Goal: Task Accomplishment & Management: Use online tool/utility

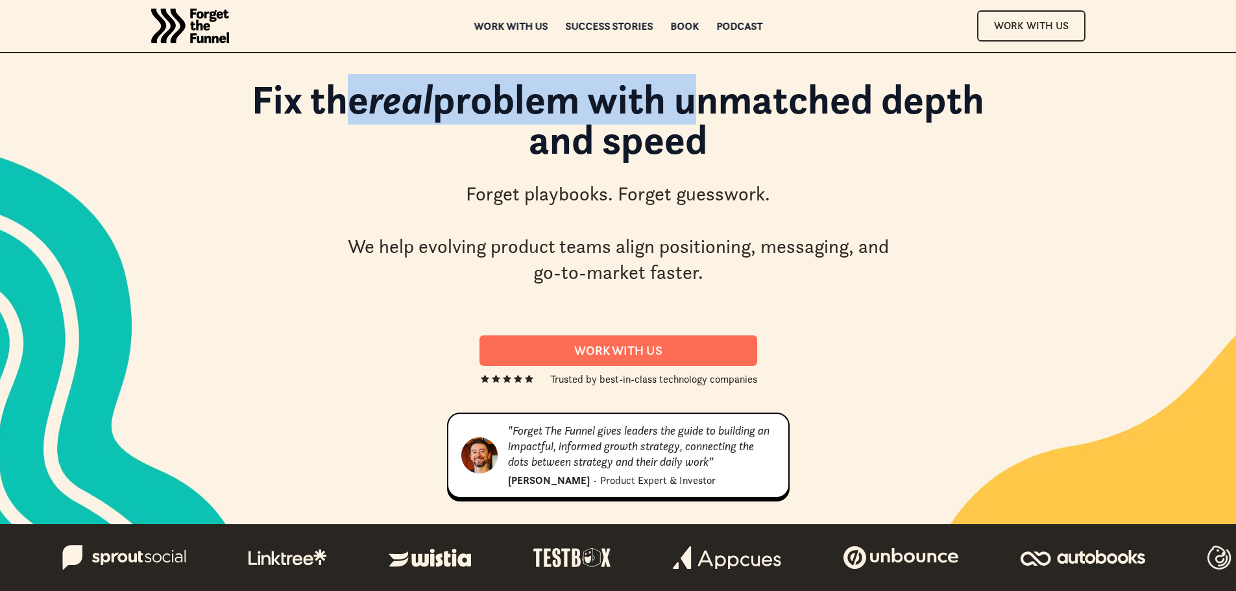
drag, startPoint x: 362, startPoint y: 101, endPoint x: 698, endPoint y: 93, distance: 336.7
click at [695, 95] on h1 "Fix the real problem with unmatched depth and speed" at bounding box center [618, 126] width 778 height 94
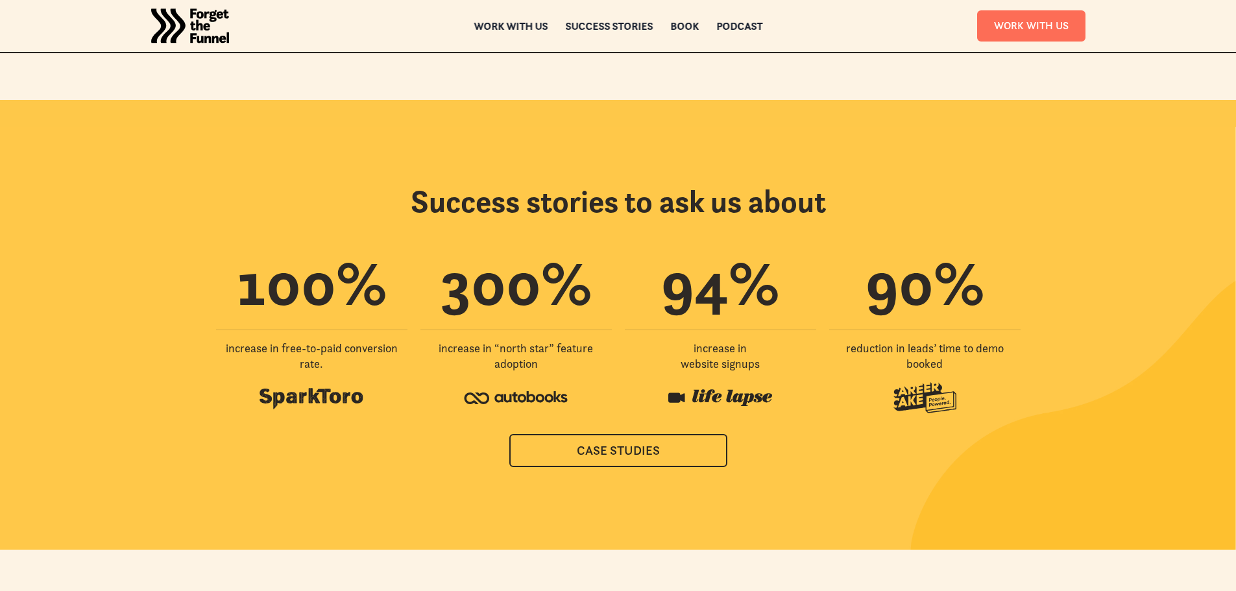
scroll to position [2746, 0]
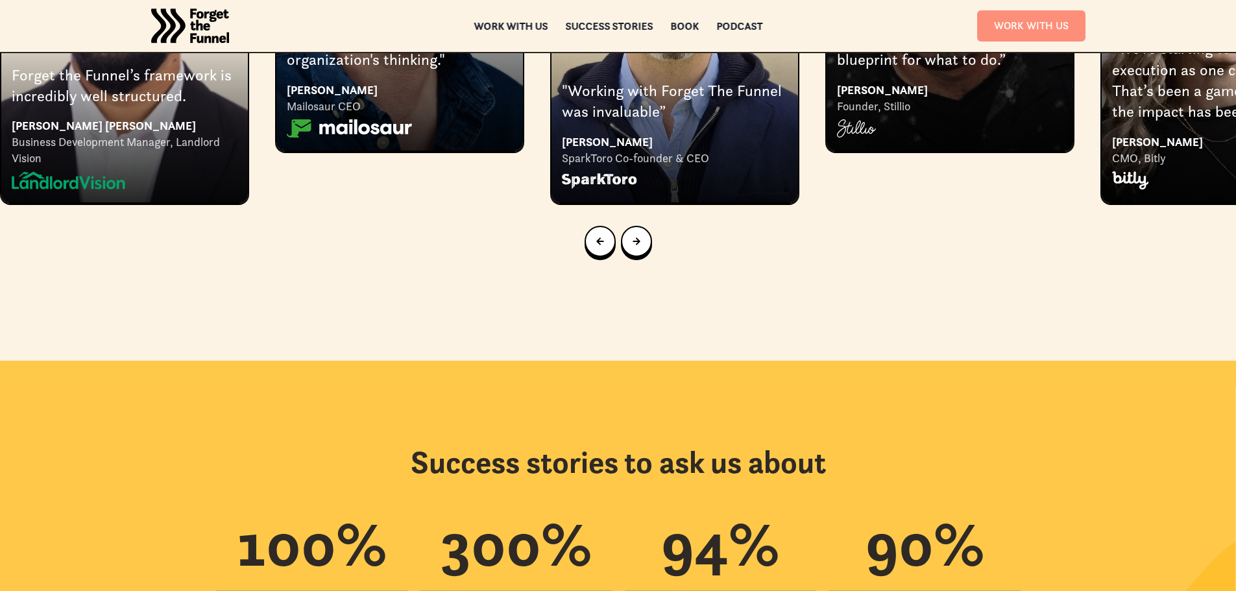
click at [1045, 34] on link "Work With Us" at bounding box center [1031, 25] width 108 height 30
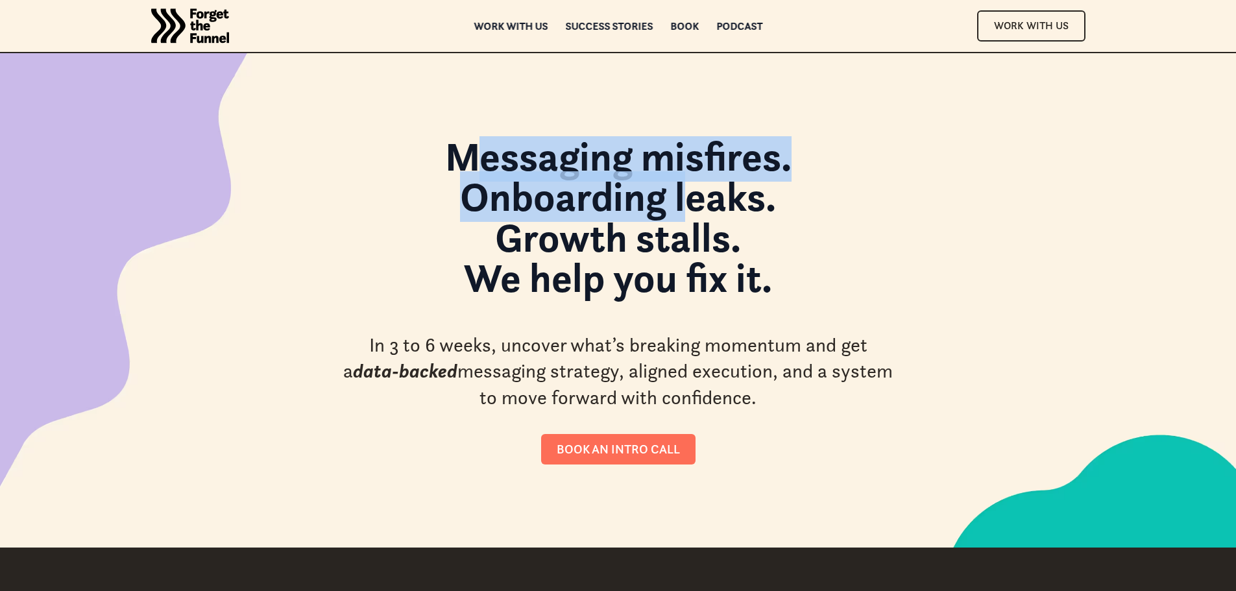
drag, startPoint x: 478, startPoint y: 141, endPoint x: 668, endPoint y: 208, distance: 201.2
click at [668, 208] on strong "Messaging misfires. Onboarding leaks. Growth stalls. We help you fix it." at bounding box center [618, 217] width 346 height 172
click at [612, 194] on strong "Messaging misfires. Onboarding leaks. Growth stalls. We help you fix it." at bounding box center [618, 217] width 346 height 172
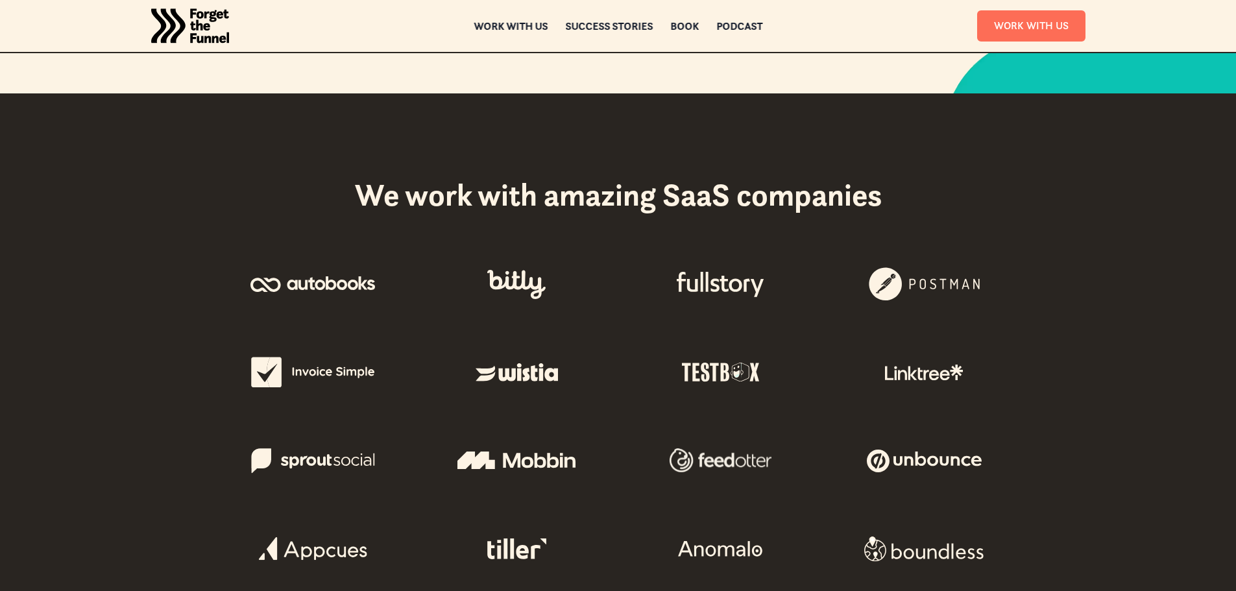
scroll to position [195, 0]
